Goal: Complete application form

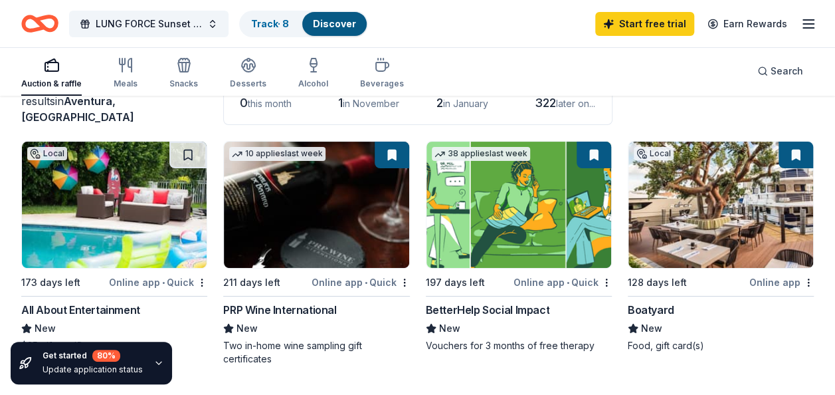
scroll to position [178, 0]
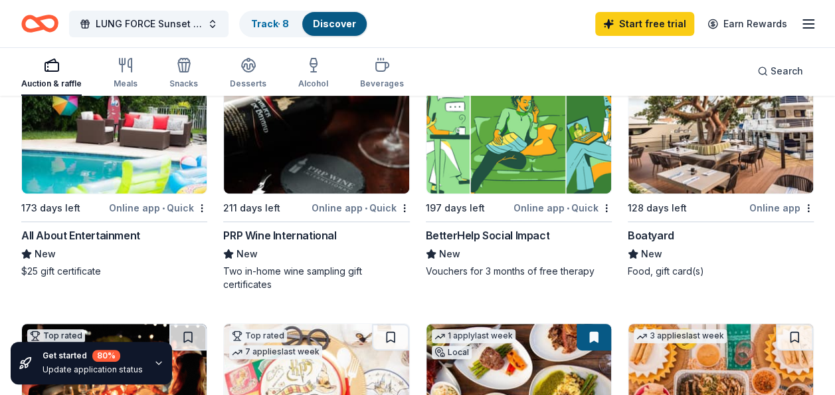
click at [663, 234] on div "Boatyard" at bounding box center [651, 235] width 47 height 16
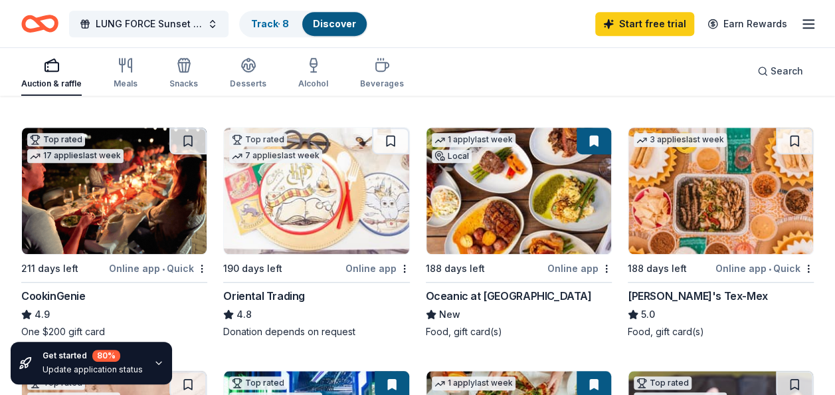
scroll to position [383, 0]
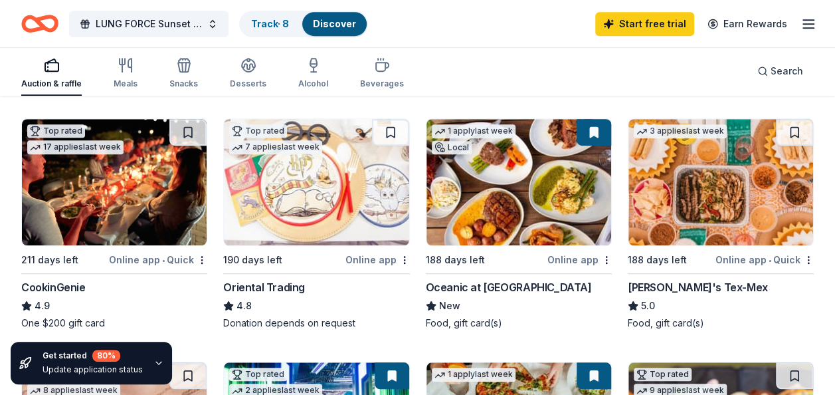
click at [497, 286] on div "Oceanic at [GEOGRAPHIC_DATA]" at bounding box center [509, 287] width 166 height 16
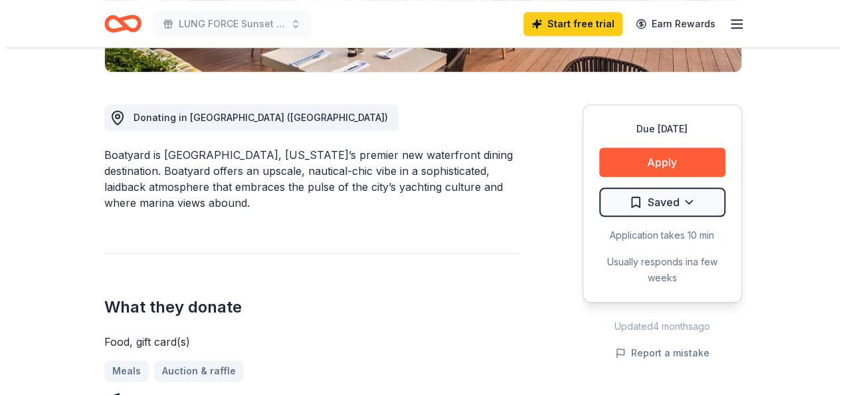
scroll to position [330, 0]
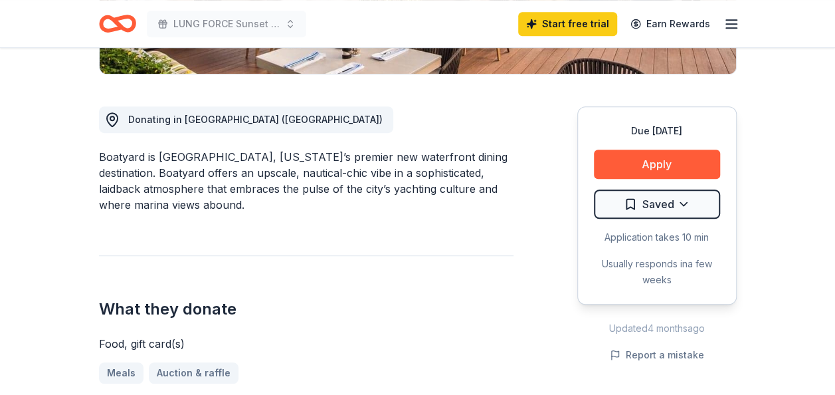
click at [635, 166] on button "Apply" at bounding box center [657, 164] width 126 height 29
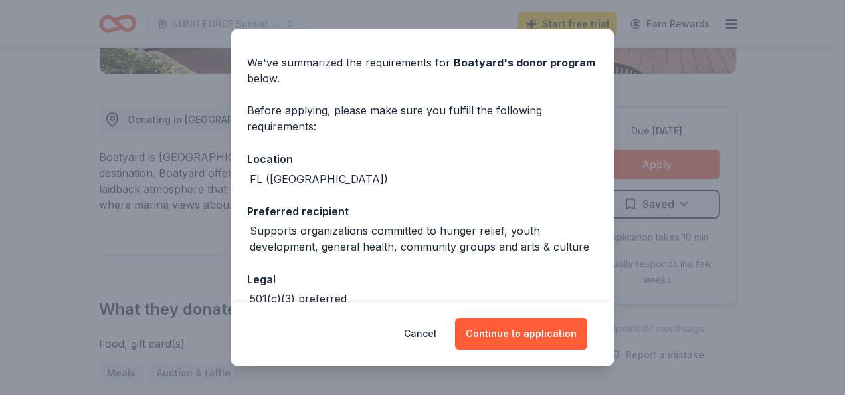
scroll to position [114, 0]
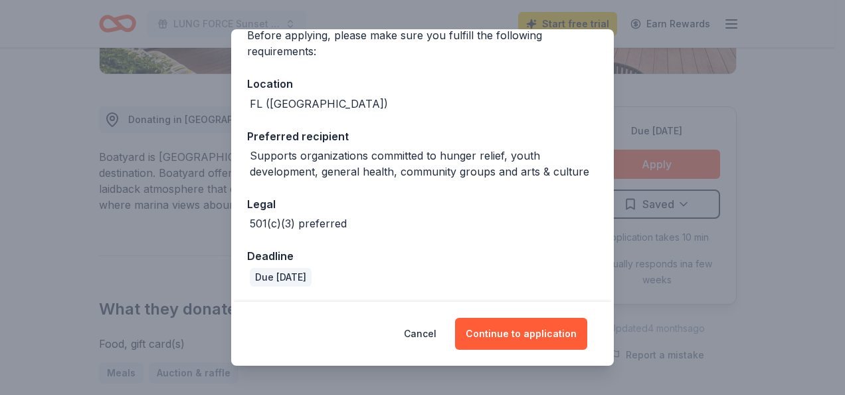
click at [518, 335] on button "Continue to application" at bounding box center [521, 334] width 132 height 32
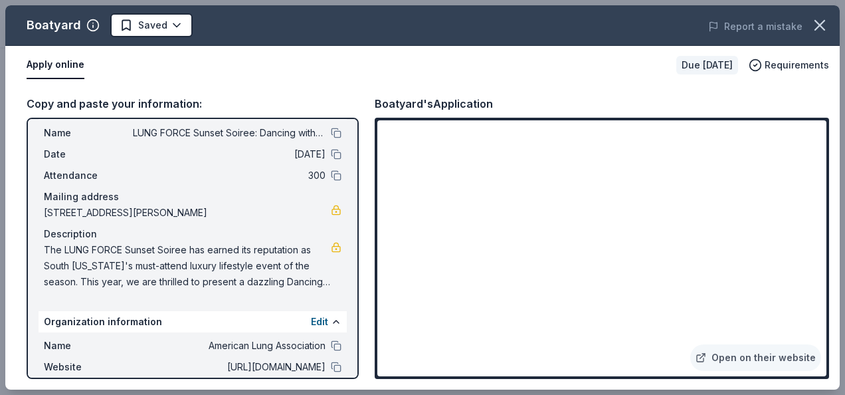
scroll to position [0, 0]
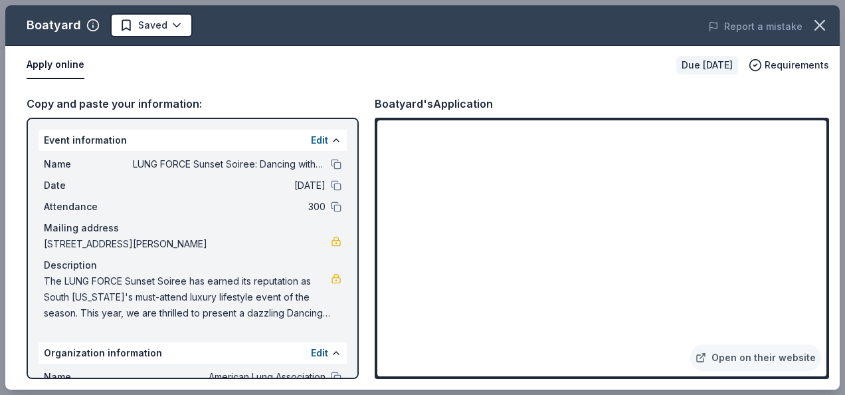
click at [555, 91] on div "Copy and paste your information: Event information Edit Name LUNG FORCE Sunset …" at bounding box center [422, 236] width 835 height 305
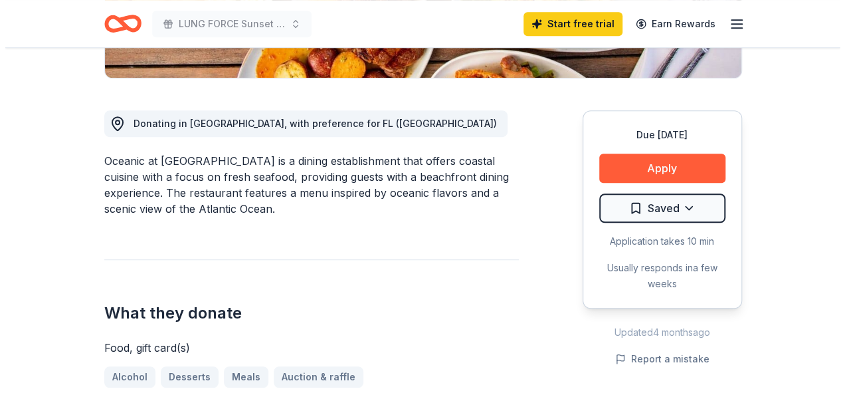
scroll to position [379, 0]
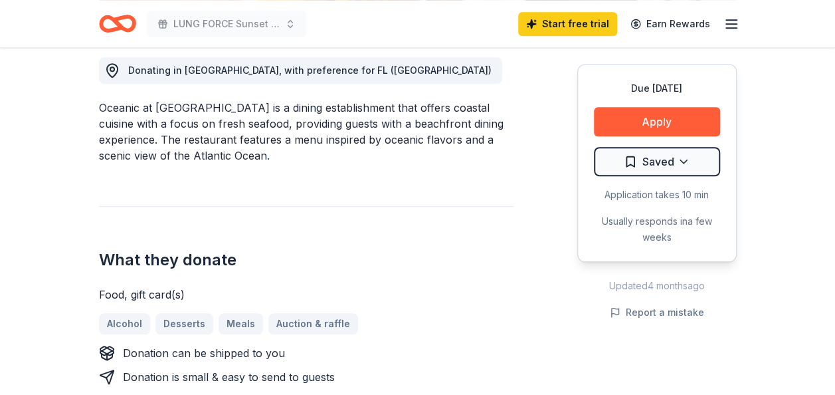
click at [644, 118] on button "Apply" at bounding box center [657, 121] width 126 height 29
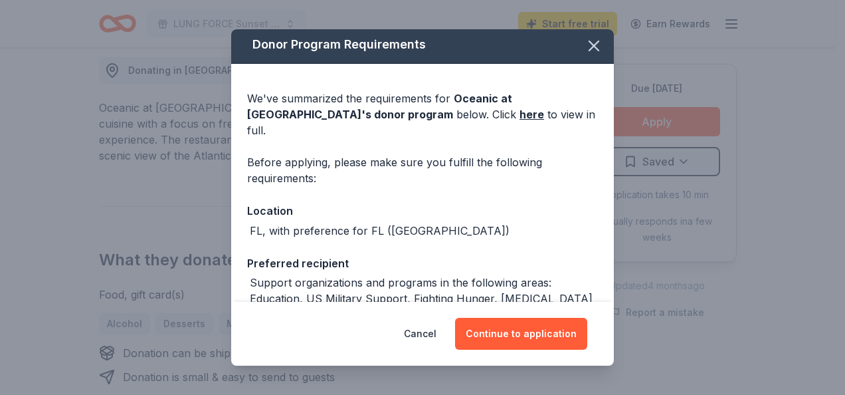
scroll to position [0, 0]
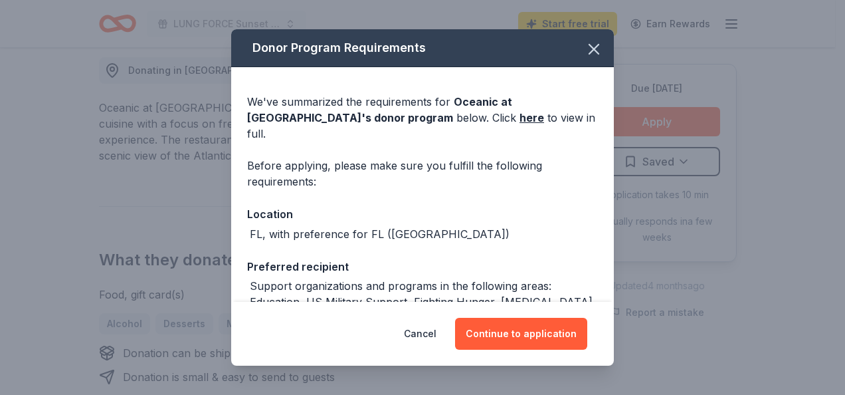
click at [520, 118] on link "here" at bounding box center [532, 118] width 25 height 16
